Goal: Obtain resource: Download file/media

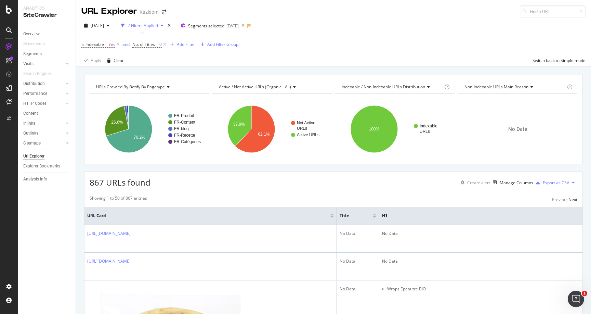
click at [328, 202] on div "Showing 1 to 50 of 867 entries Previous Next" at bounding box center [334, 199] width 498 height 8
click at [104, 28] on span "2024 Oct. 28th" at bounding box center [97, 26] width 13 height 6
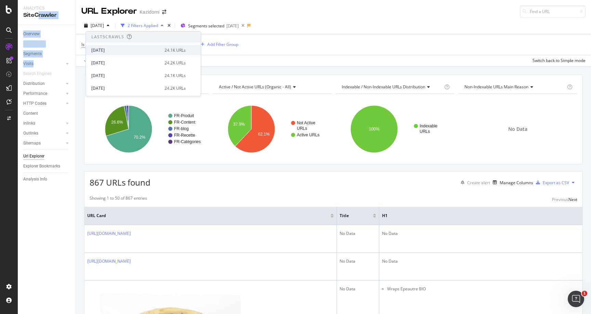
click at [122, 50] on div "[DATE]" at bounding box center [125, 50] width 69 height 6
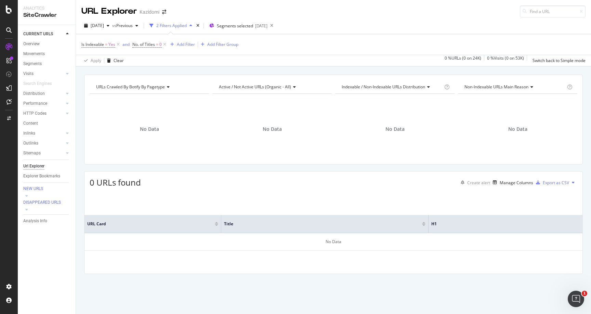
click at [249, 77] on div "URLs Crawled By Botify By pagetype Chart (by Value) Table Expand Export as CSV …" at bounding box center [333, 120] width 499 height 90
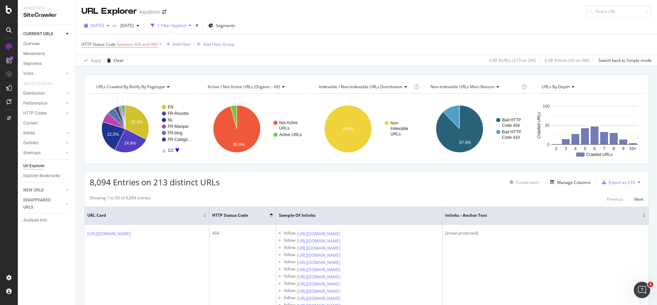
click at [104, 29] on div "[DATE]" at bounding box center [96, 26] width 31 height 10
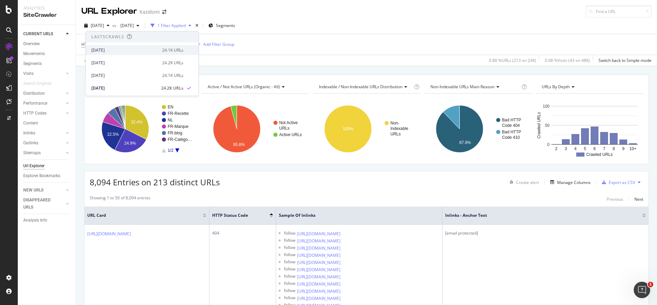
click at [117, 54] on div "[DATE] 24.1K URLs" at bounding box center [142, 50] width 113 height 10
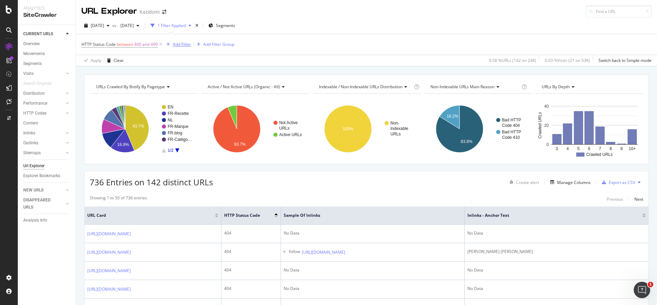
click at [178, 43] on div "Add Filter" at bounding box center [182, 44] width 18 height 6
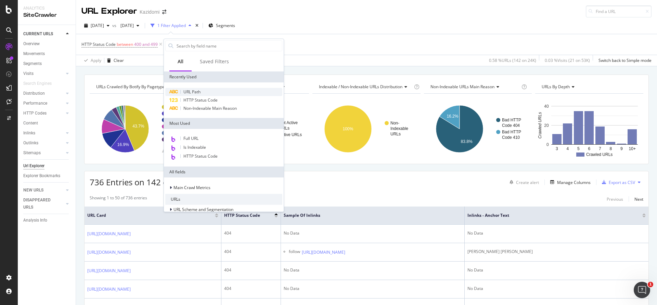
click at [195, 92] on span "URL Path" at bounding box center [191, 92] width 17 height 6
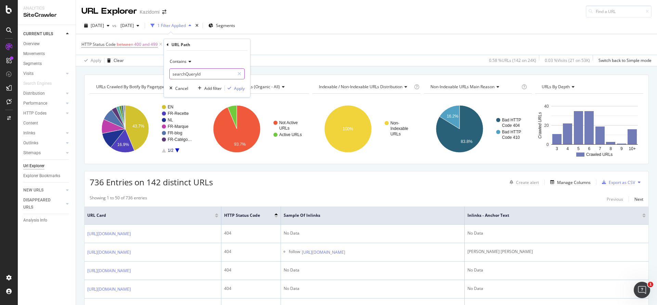
click at [199, 72] on input "searchQueryId" at bounding box center [202, 73] width 65 height 11
type input "marques"
click at [244, 91] on div "Apply" at bounding box center [239, 89] width 11 height 6
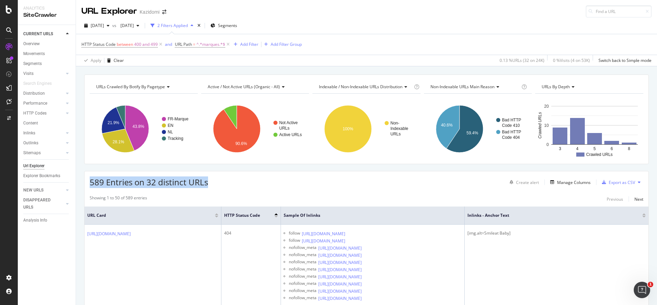
drag, startPoint x: 245, startPoint y: 189, endPoint x: 84, endPoint y: 183, distance: 161.3
click at [356, 188] on div "589 Entries on 32 distinct URLs Create alert Manage Columns Export as CSV" at bounding box center [367, 179] width 564 height 17
click at [618, 181] on div "Export as CSV" at bounding box center [622, 183] width 26 height 6
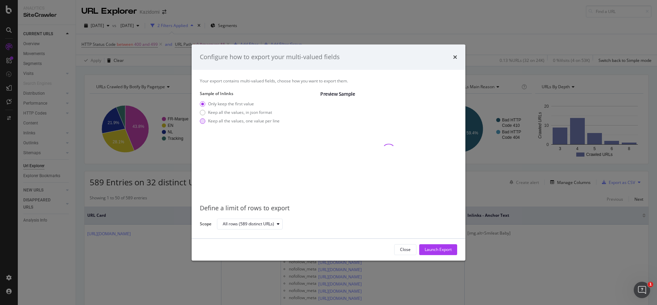
click at [266, 120] on div "Keep all the values, one value per line" at bounding box center [244, 121] width 72 height 6
click at [434, 248] on div "Launch Export" at bounding box center [438, 250] width 27 height 6
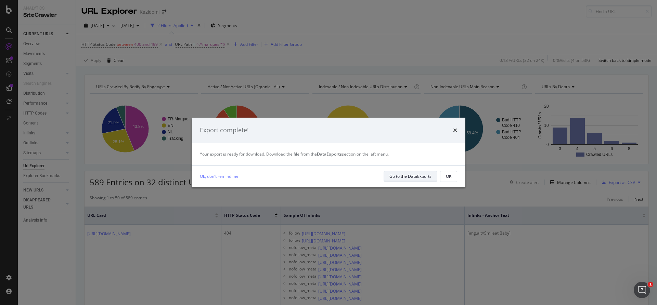
click at [421, 179] on div "Go to the DataExports" at bounding box center [411, 177] width 42 height 6
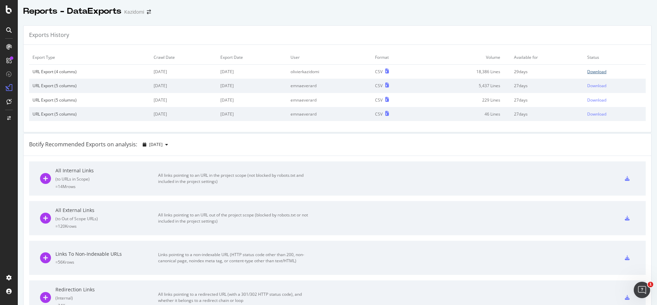
click at [600, 69] on div "Download" at bounding box center [596, 72] width 19 height 6
click at [9, 30] on icon at bounding box center [8, 29] width 5 height 5
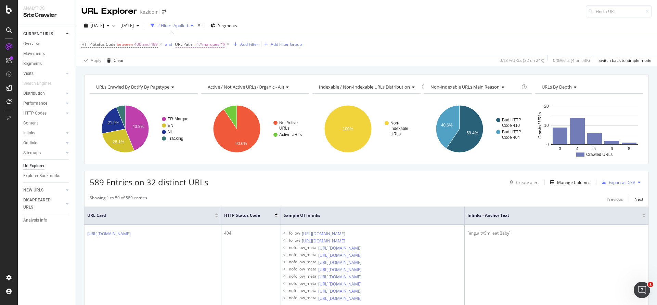
click at [190, 45] on span "URL Path" at bounding box center [183, 44] width 17 height 6
click at [196, 61] on span "Contains" at bounding box center [190, 61] width 18 height 6
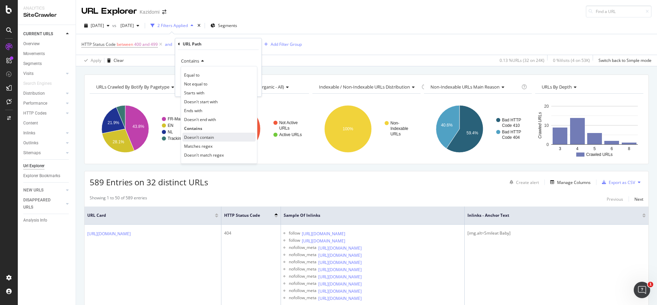
click at [214, 139] on span "Doesn't contain" at bounding box center [199, 138] width 30 height 6
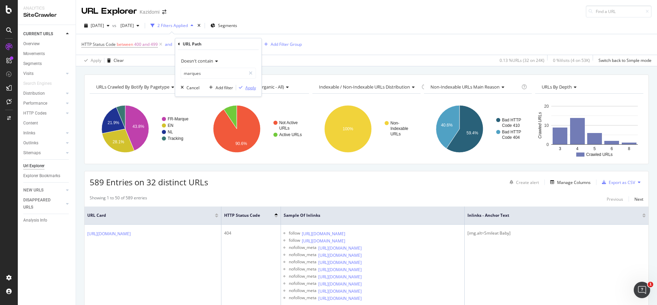
click at [246, 88] on div "Apply" at bounding box center [250, 88] width 11 height 6
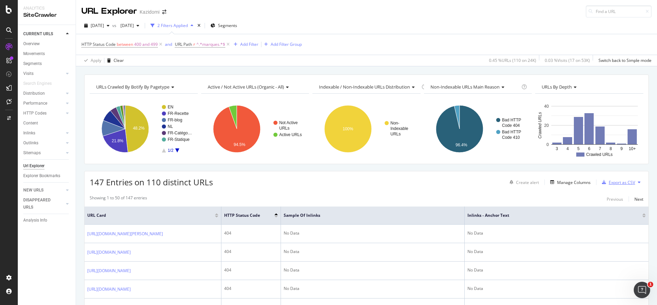
click at [612, 185] on div "Export as CSV" at bounding box center [622, 183] width 26 height 6
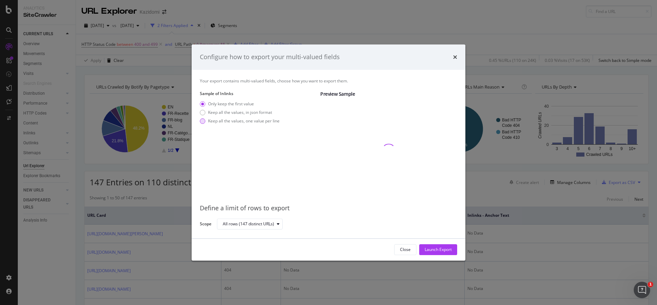
click at [248, 120] on div "Keep all the values, one value per line" at bounding box center [244, 121] width 72 height 6
click at [429, 250] on div "Launch Export" at bounding box center [438, 250] width 27 height 6
